Goal: Information Seeking & Learning: Check status

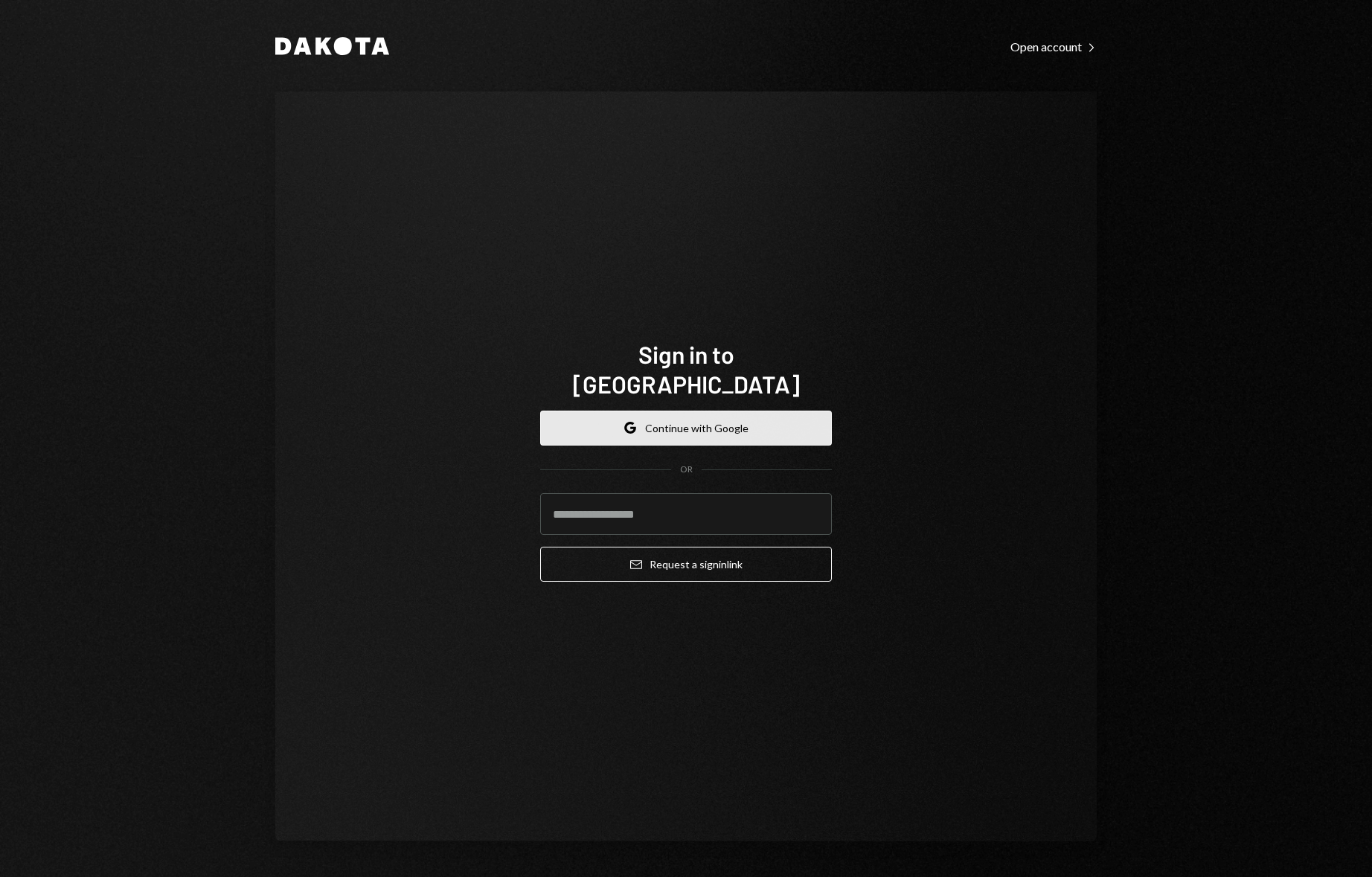
click at [646, 410] on button "Google Continue with Google" at bounding box center [686, 428] width 292 height 35
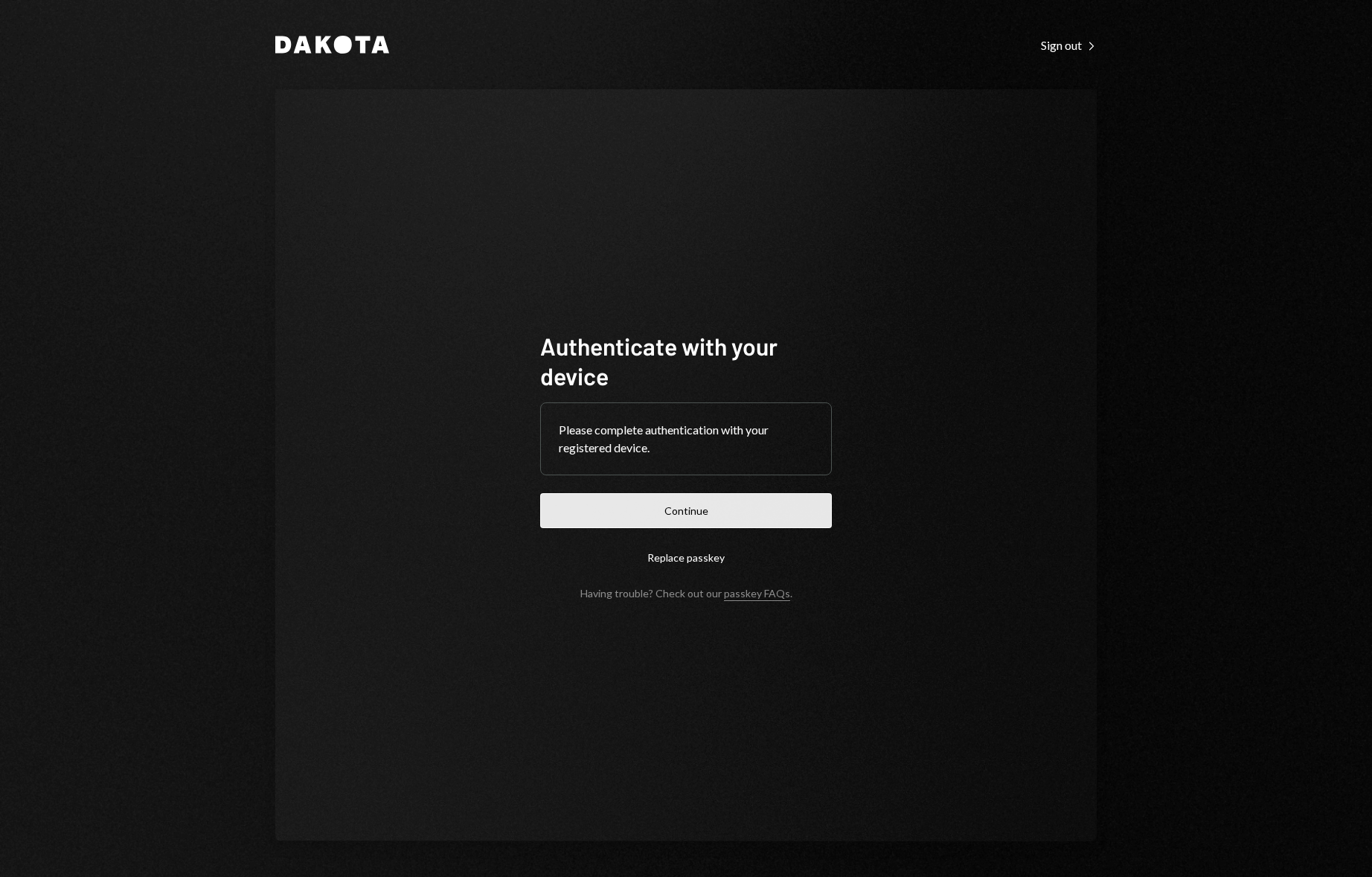
click at [696, 508] on button "Continue" at bounding box center [686, 511] width 292 height 35
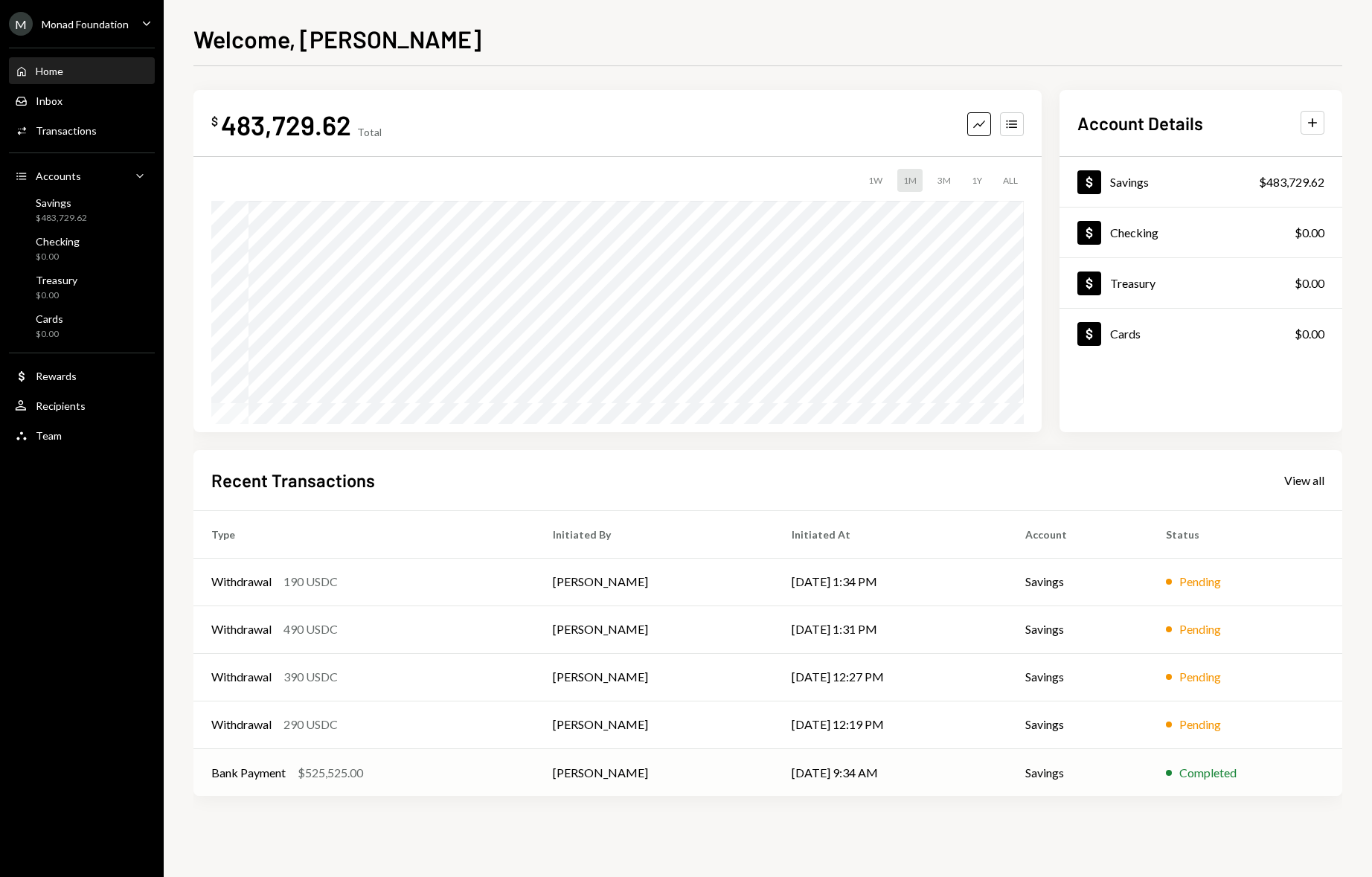
click at [1201, 770] on div "Completed" at bounding box center [1209, 773] width 57 height 18
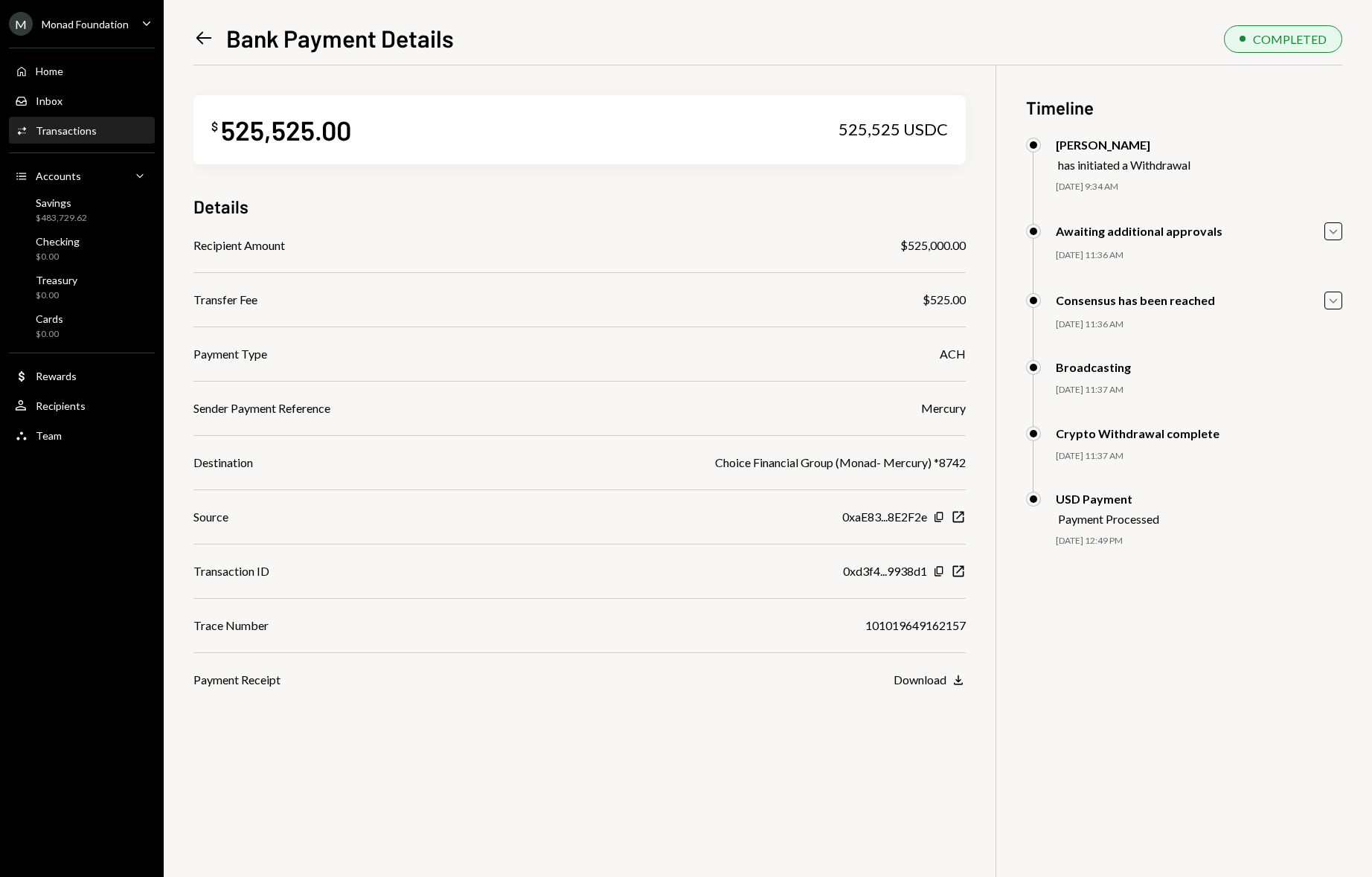
click at [199, 37] on icon "Left Arrow" at bounding box center [204, 38] width 21 height 21
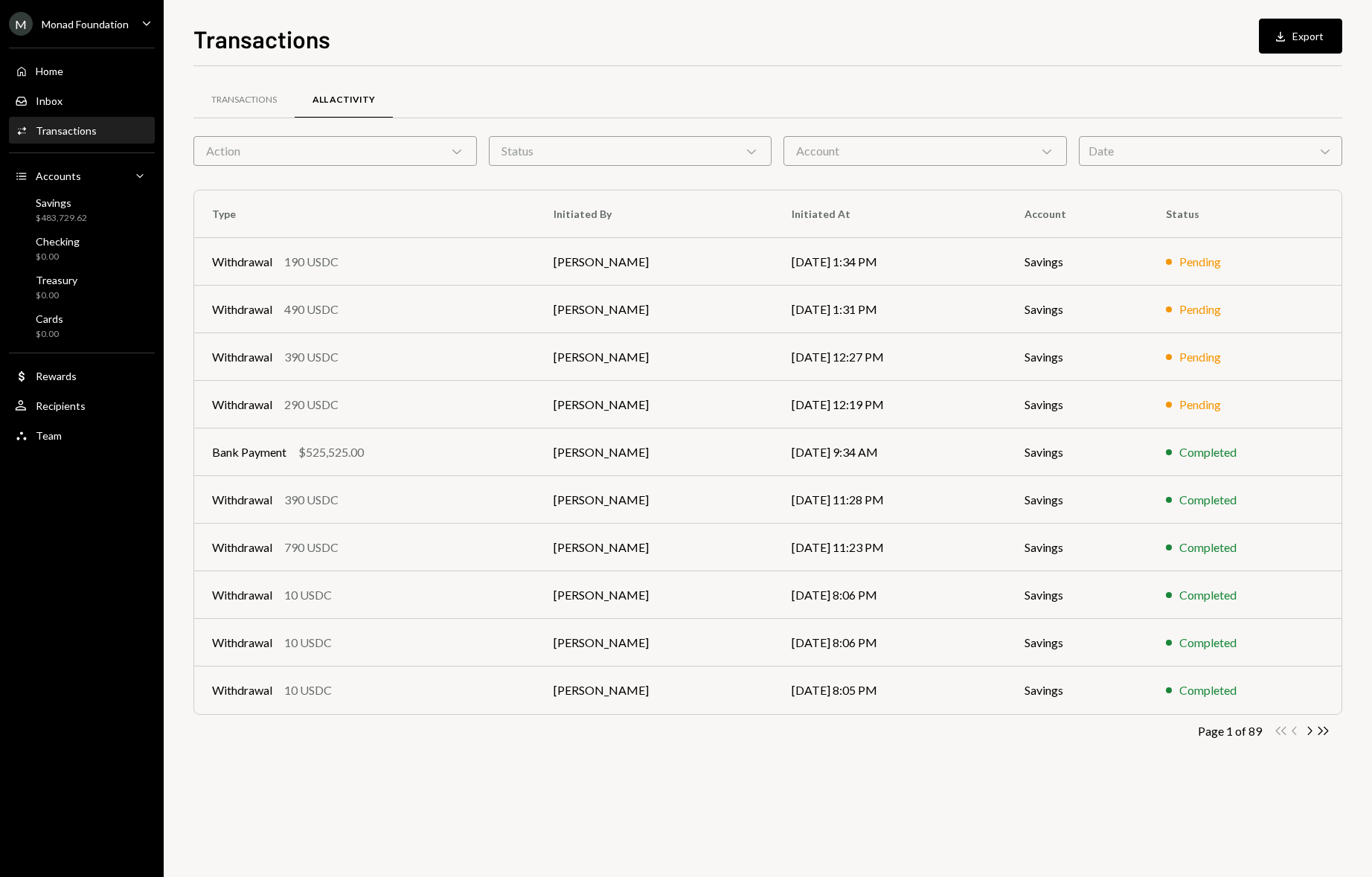
click at [1308, 729] on icon "Chevron Right" at bounding box center [1309, 730] width 14 height 14
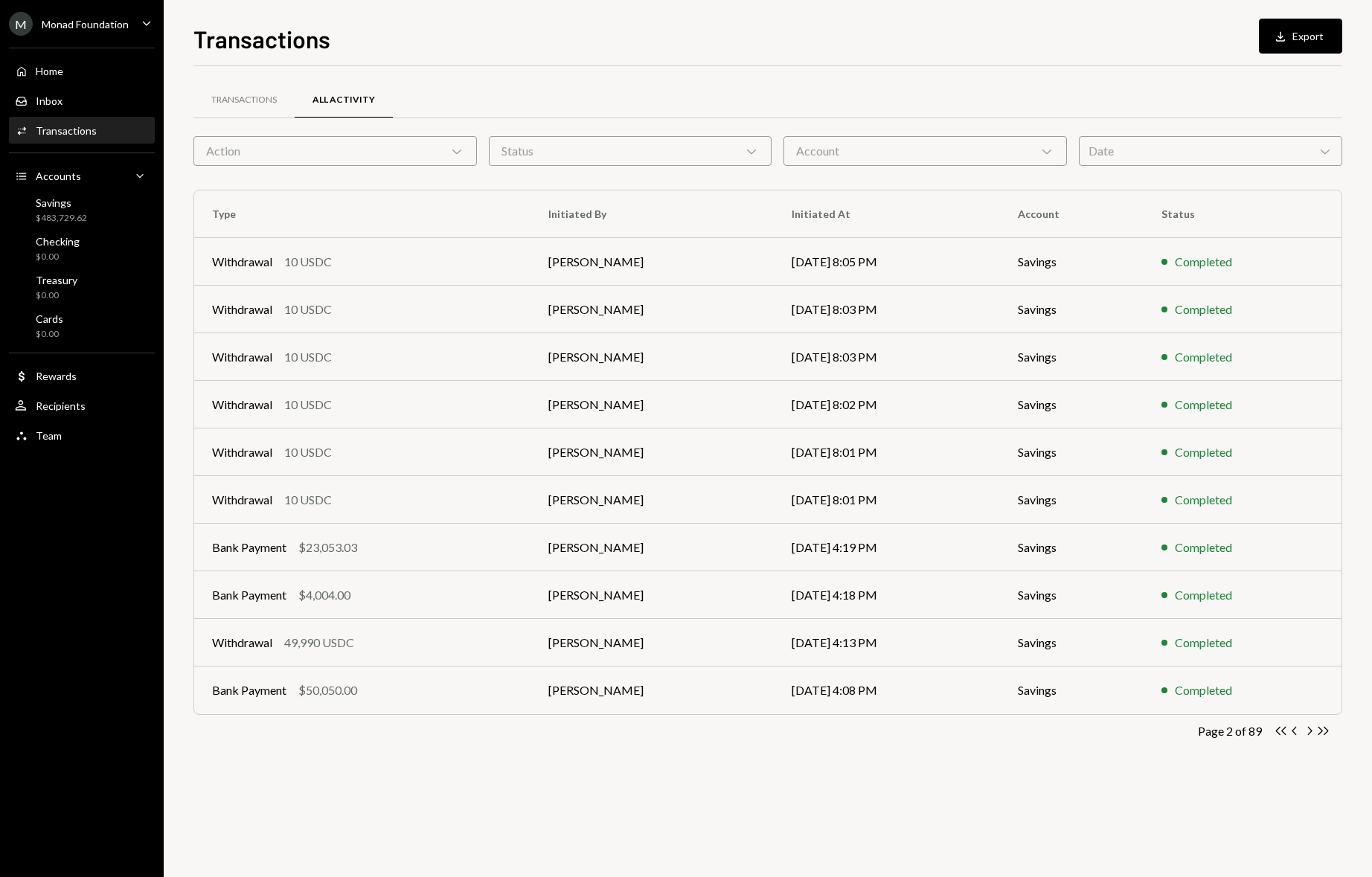
click at [1308, 729] on icon "Chevron Right" at bounding box center [1309, 730] width 14 height 14
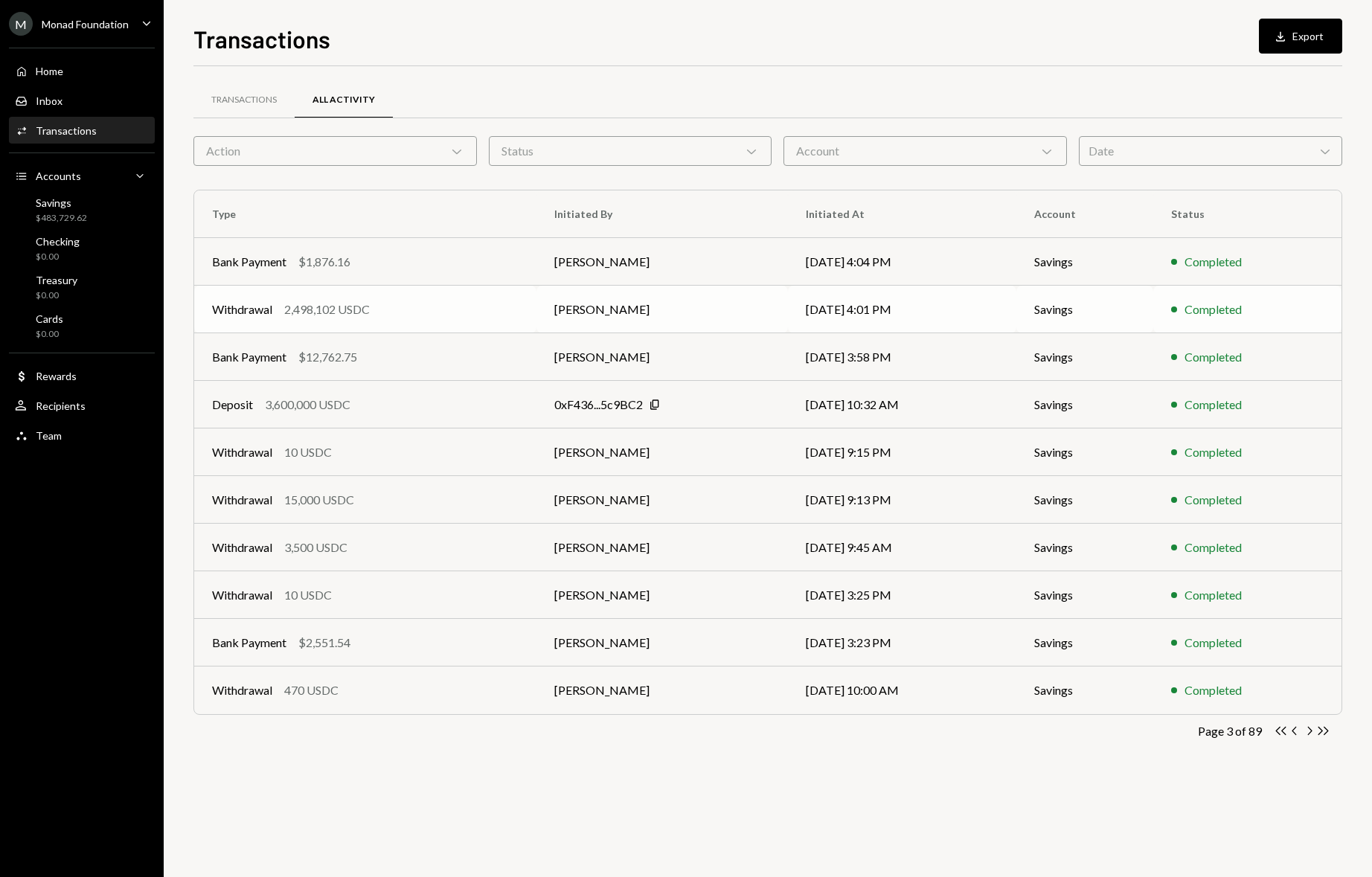
click at [457, 300] on td "Withdrawal 2,498,102 USDC" at bounding box center [365, 309] width 342 height 48
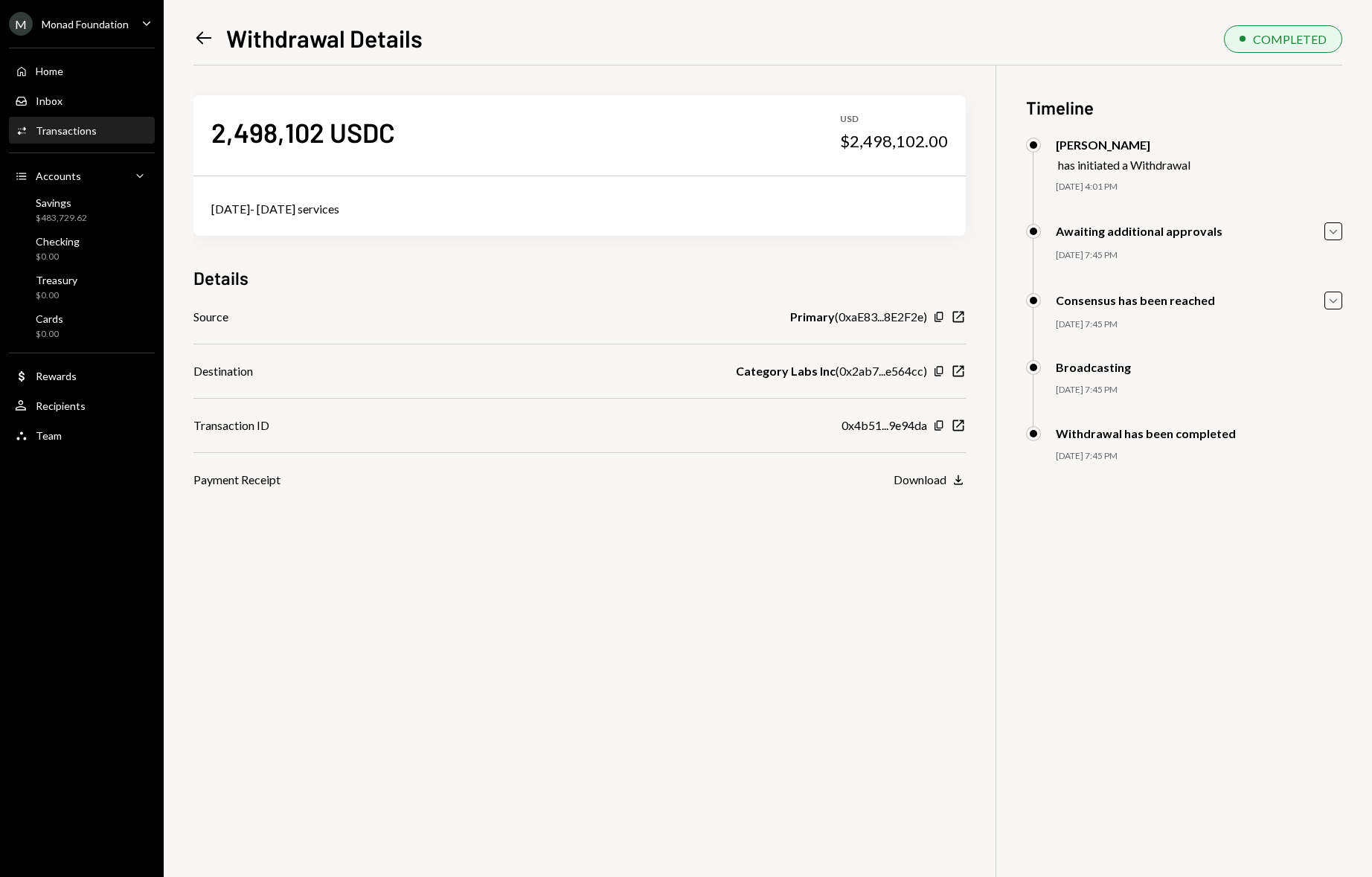
click at [206, 38] on icon at bounding box center [204, 38] width 16 height 13
